Goal: Task Accomplishment & Management: Manage account settings

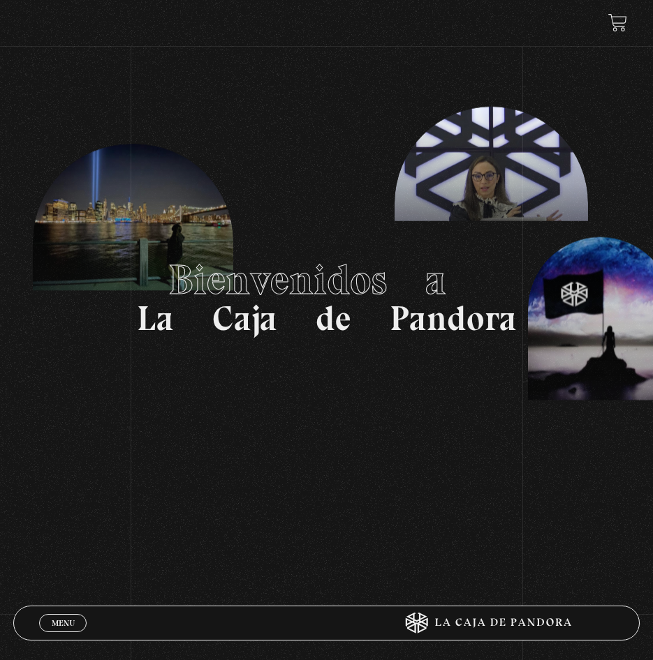
click at [62, 621] on span "Menu" at bounding box center [63, 623] width 23 height 8
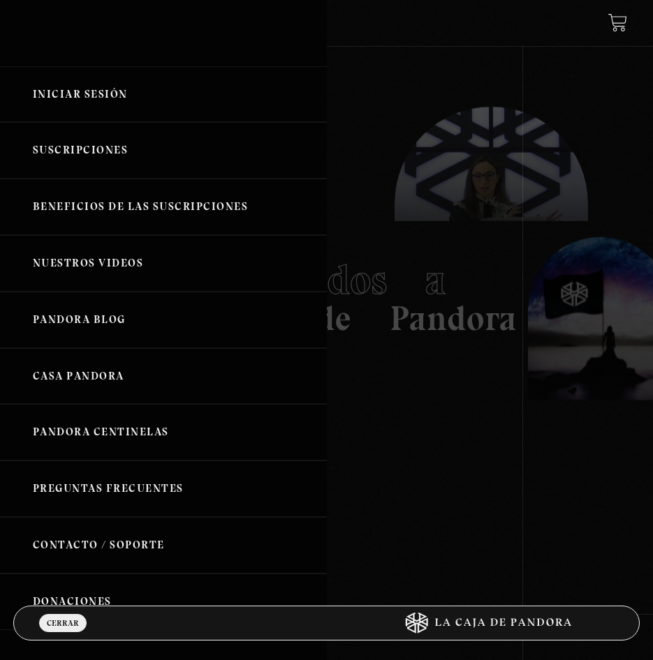
click at [115, 99] on link "Iniciar Sesión" at bounding box center [163, 94] width 327 height 57
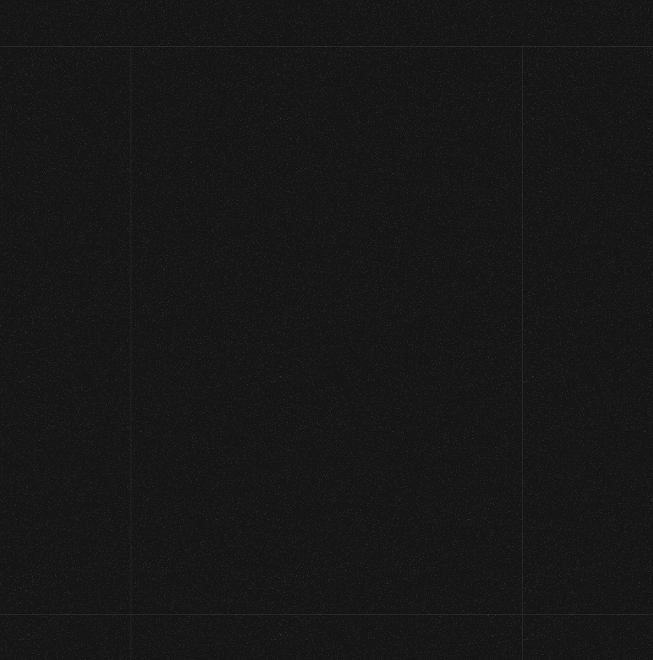
type input "danbrav95@gmail.com"
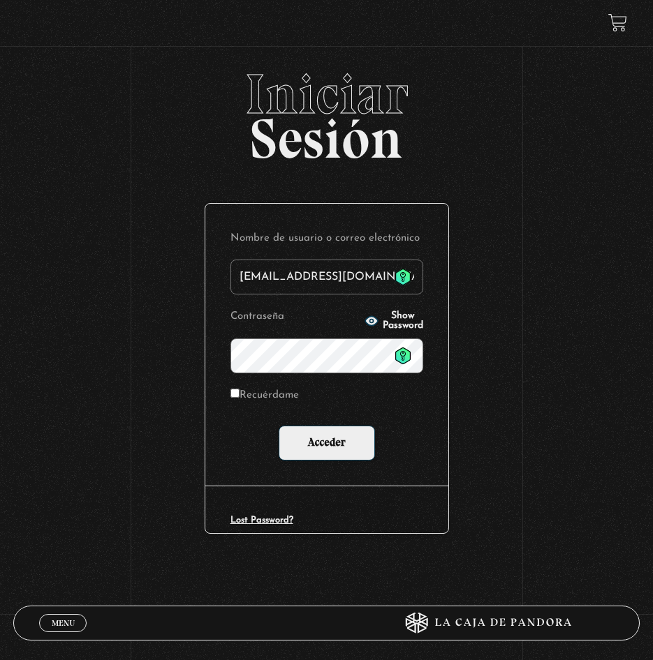
click at [289, 393] on label "Recuérdame" at bounding box center [264, 396] width 68 height 20
click at [239, 393] on input "Recuérdame" at bounding box center [234, 393] width 9 height 9
checkbox input "true"
click at [318, 439] on input "Acceder" at bounding box center [327, 443] width 96 height 35
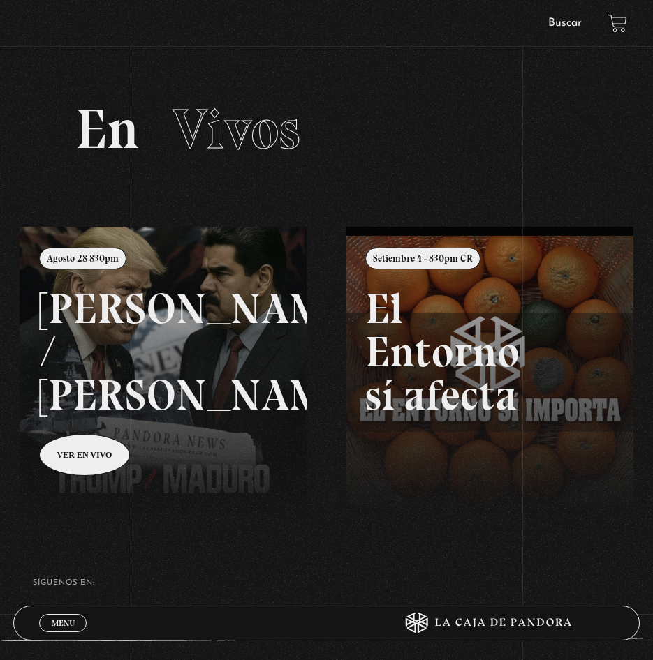
click at [137, 409] on link at bounding box center [346, 557] width 653 height 660
